Goal: Navigation & Orientation: Find specific page/section

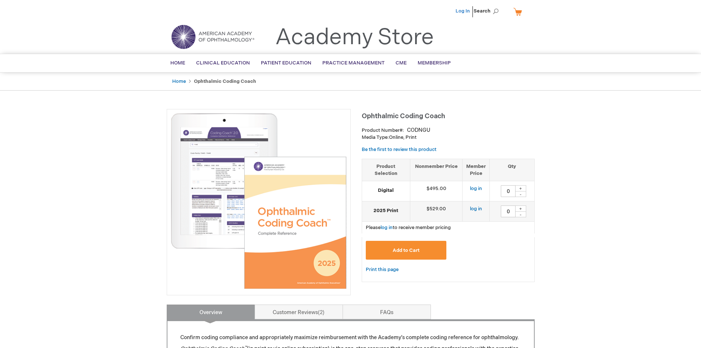
click at [460, 13] on link "Log In" at bounding box center [462, 11] width 14 height 6
click at [463, 11] on link "Log In" at bounding box center [462, 11] width 14 height 6
click at [179, 65] on span "Home" at bounding box center [177, 63] width 15 height 6
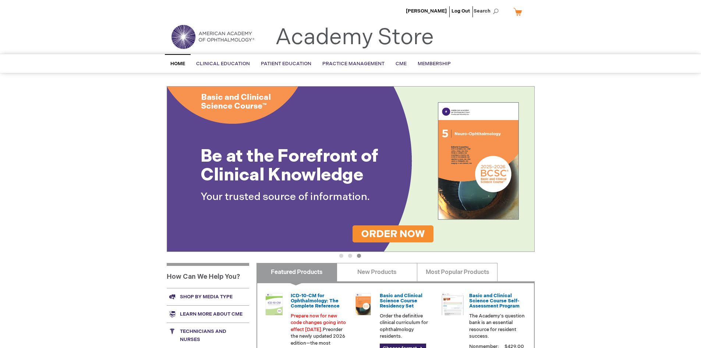
click at [116, 101] on div "[PERSON_NAME] Log Out Search My Cart CLOSE RECENTLY ADDED ITEM(S) Close There a…" at bounding box center [350, 262] width 701 height 524
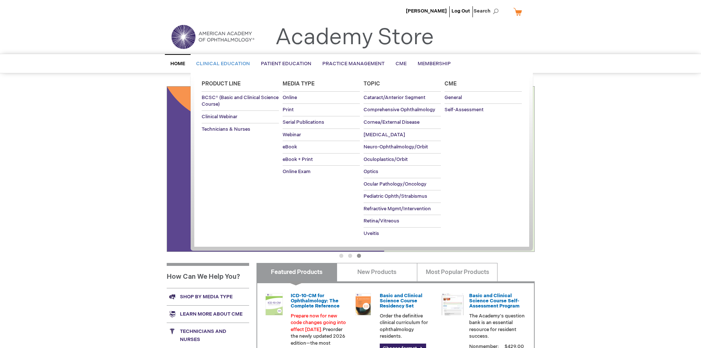
click at [229, 55] on link "Clinical Education" at bounding box center [223, 64] width 65 height 18
click at [231, 60] on link "Clinical Education" at bounding box center [223, 64] width 65 height 18
